Goal: Task Accomplishment & Management: Use online tool/utility

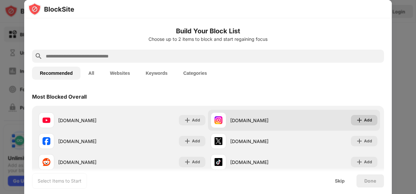
click at [356, 119] on img at bounding box center [359, 120] width 7 height 7
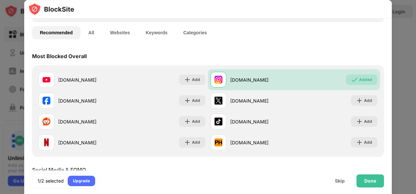
scroll to position [41, 0]
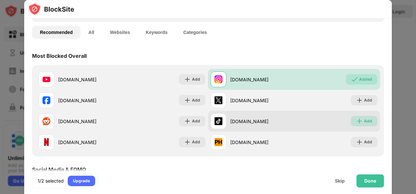
click at [365, 119] on div "Add" at bounding box center [368, 121] width 8 height 7
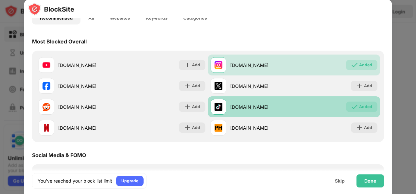
scroll to position [61, 0]
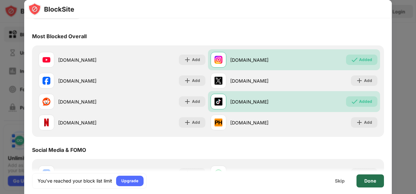
click at [370, 181] on div "Done" at bounding box center [371, 181] width 12 height 5
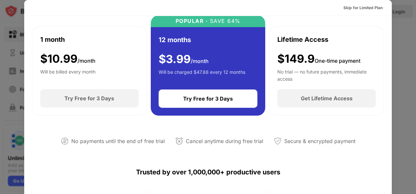
scroll to position [38, 0]
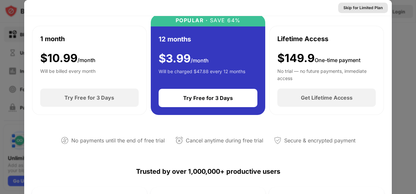
click at [361, 10] on div "Skip for Limited Plan" at bounding box center [363, 8] width 39 height 7
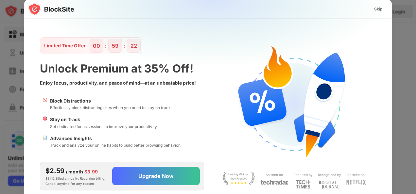
scroll to position [0, 0]
click at [376, 13] on div "Skip" at bounding box center [378, 9] width 19 height 10
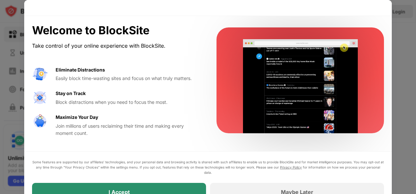
click at [186, 188] on div "I Accept" at bounding box center [119, 192] width 174 height 18
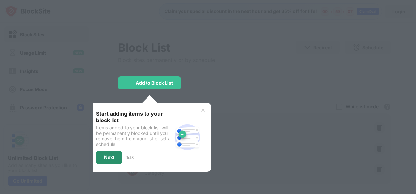
click at [114, 153] on div "Next" at bounding box center [109, 157] width 26 height 13
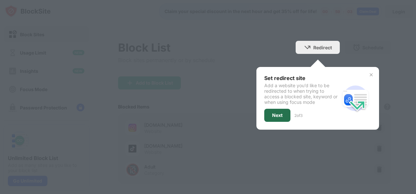
click at [278, 114] on div "Next" at bounding box center [277, 115] width 10 height 5
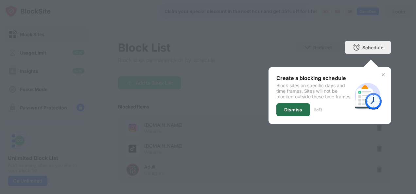
click at [301, 114] on div "Dismiss" at bounding box center [294, 109] width 34 height 13
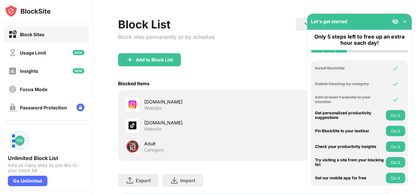
scroll to position [28, 0]
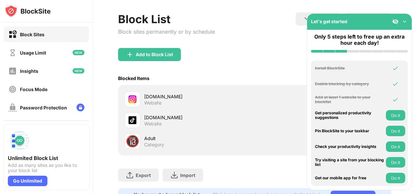
click at [405, 22] on img at bounding box center [405, 21] width 7 height 7
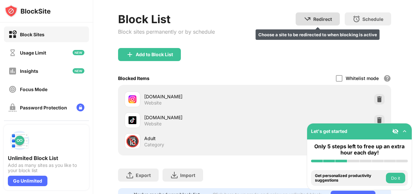
click at [322, 20] on div "Redirect" at bounding box center [323, 19] width 19 height 6
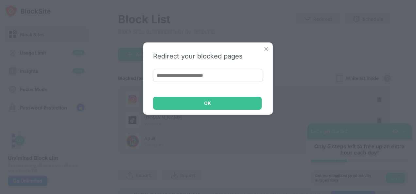
click at [217, 77] on input at bounding box center [208, 75] width 110 height 13
type input "**********"
click at [207, 101] on div "OK" at bounding box center [207, 103] width 7 height 5
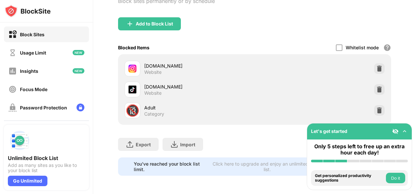
scroll to position [0, 0]
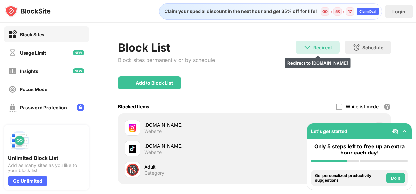
click at [324, 52] on div "Redirect Redirect to [DOMAIN_NAME]" at bounding box center [318, 47] width 44 height 13
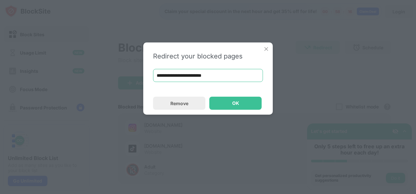
drag, startPoint x: 236, startPoint y: 76, endPoint x: 141, endPoint y: 73, distance: 94.6
click at [141, 73] on div "**********" at bounding box center [208, 97] width 416 height 194
paste input "*********"
type input "**********"
click at [237, 105] on div "OK" at bounding box center [235, 103] width 7 height 5
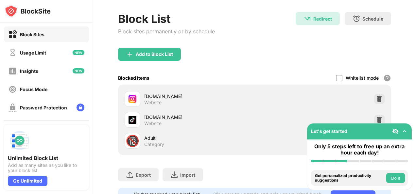
scroll to position [31, 0]
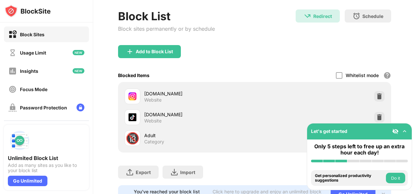
click at [398, 133] on img at bounding box center [395, 131] width 7 height 7
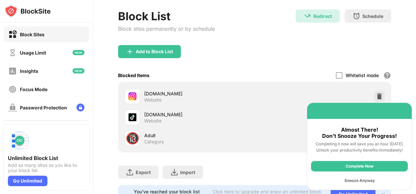
click at [367, 168] on div "Complete Now" at bounding box center [359, 166] width 97 height 10
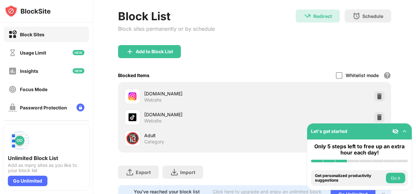
click at [393, 179] on button "Do it" at bounding box center [395, 178] width 19 height 10
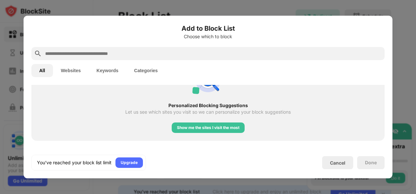
scroll to position [276, 0]
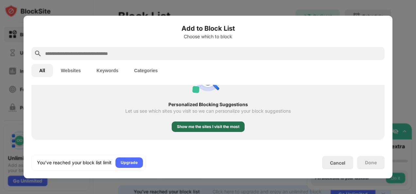
click at [238, 124] on div "Show me the sites I visit the most" at bounding box center [208, 127] width 73 height 10
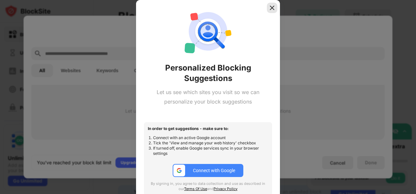
click at [271, 10] on img at bounding box center [272, 8] width 7 height 7
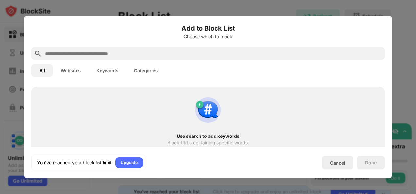
scroll to position [358, 0]
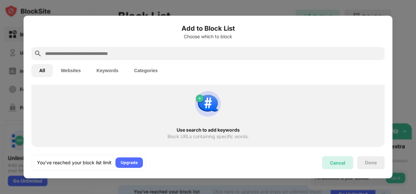
click at [335, 162] on div "Cancel" at bounding box center [337, 163] width 15 height 6
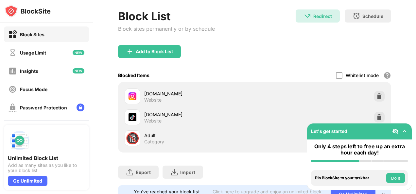
click at [392, 178] on button "Do it" at bounding box center [395, 178] width 19 height 10
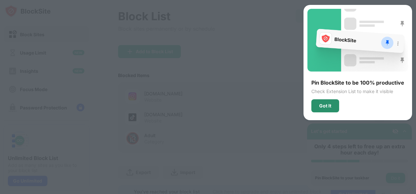
click at [335, 109] on div "Got It" at bounding box center [326, 106] width 28 height 13
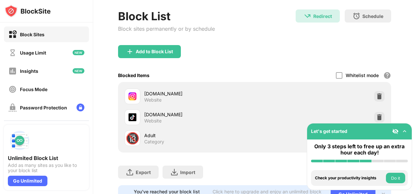
click at [395, 178] on button "Do it" at bounding box center [395, 178] width 19 height 10
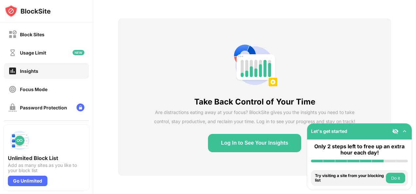
click at [395, 180] on button "Do it" at bounding box center [395, 178] width 19 height 10
click at [402, 132] on img at bounding box center [405, 131] width 7 height 7
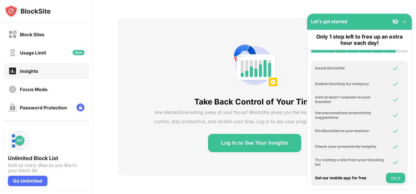
click at [399, 177] on button "Do it" at bounding box center [395, 178] width 19 height 10
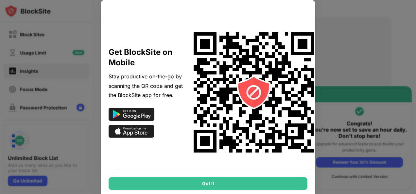
click at [237, 185] on div "Got It" at bounding box center [208, 183] width 199 height 13
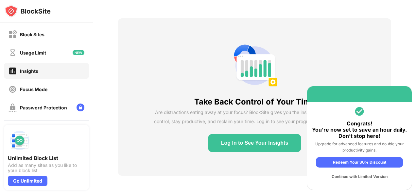
click at [354, 177] on div "Continue with Limited Version" at bounding box center [359, 177] width 87 height 10
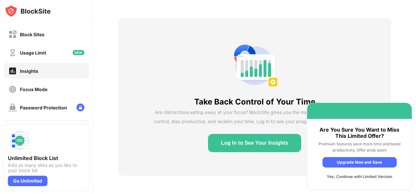
click at [354, 180] on div "Yes, Continue with Limited Version" at bounding box center [360, 177] width 74 height 10
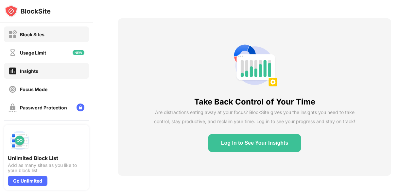
click at [39, 34] on div "Block Sites" at bounding box center [32, 35] width 25 height 6
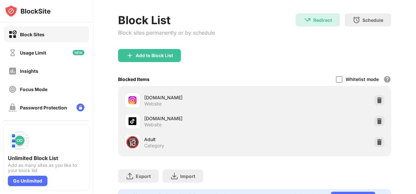
scroll to position [31, 0]
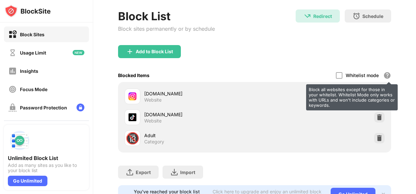
click at [384, 75] on div "Block all websites except for those in your whitelist. Whitelist Mode only work…" at bounding box center [388, 76] width 8 height 8
